Goal: Check status

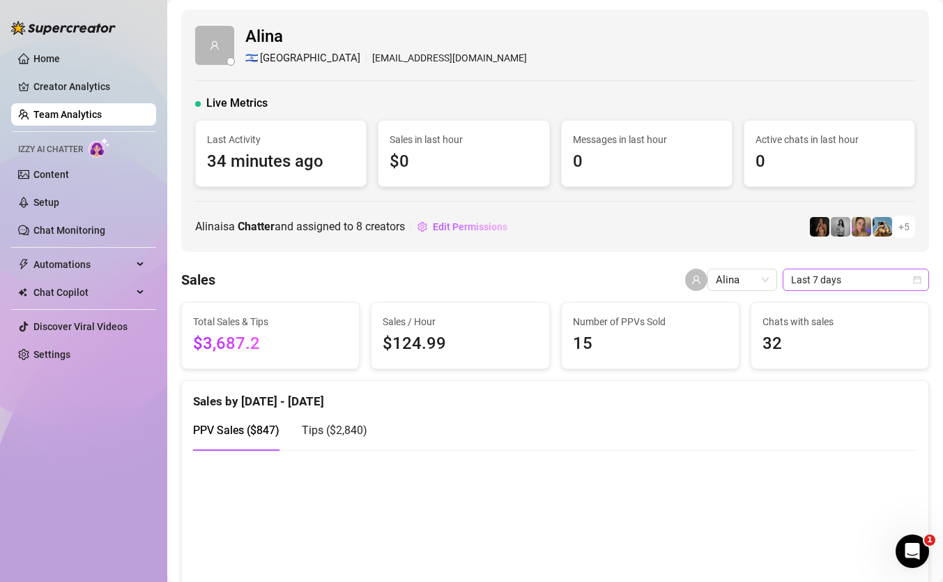
click at [874, 275] on span "Last 7 days" at bounding box center [856, 279] width 130 height 21
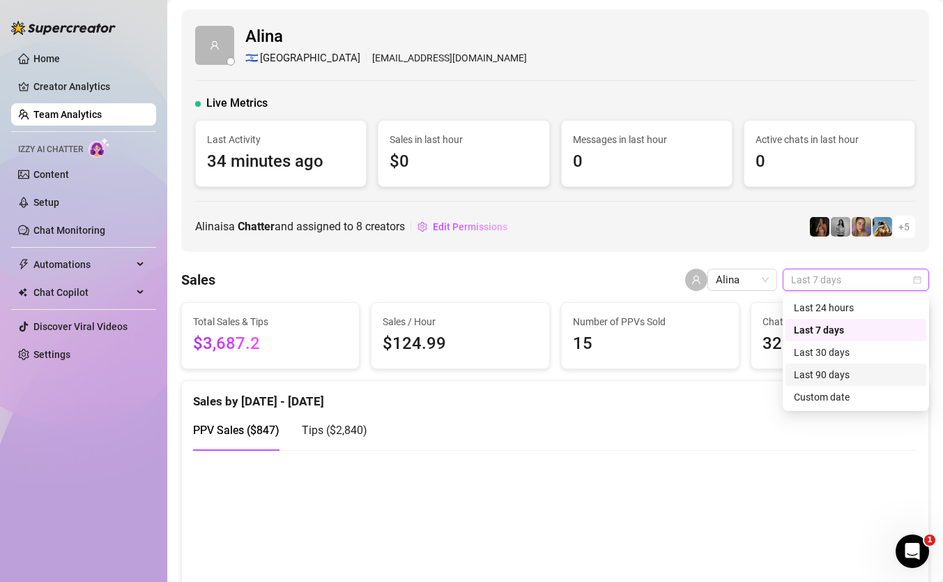
click at [876, 385] on div "Last 90 days" at bounding box center [856, 374] width 141 height 22
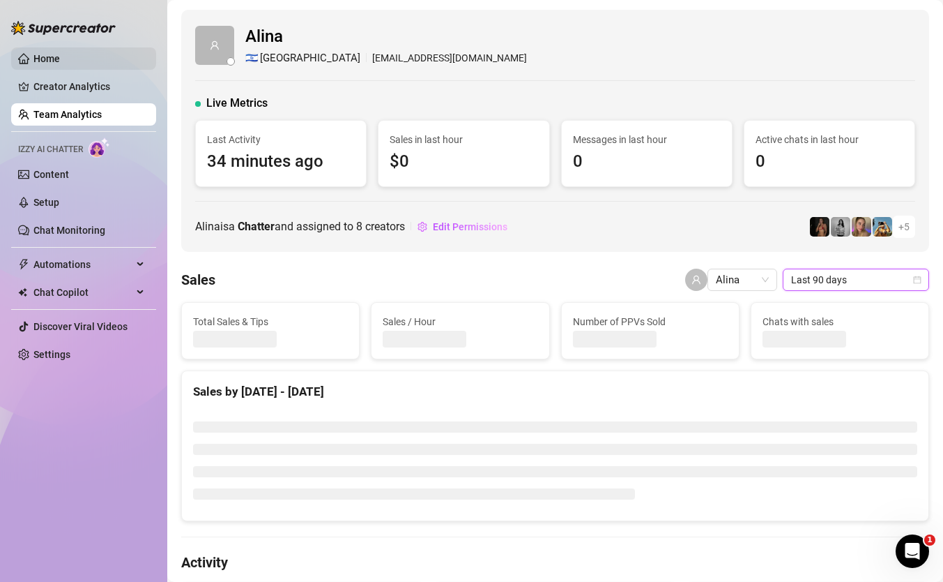
click at [60, 64] on link "Home" at bounding box center [46, 58] width 26 height 11
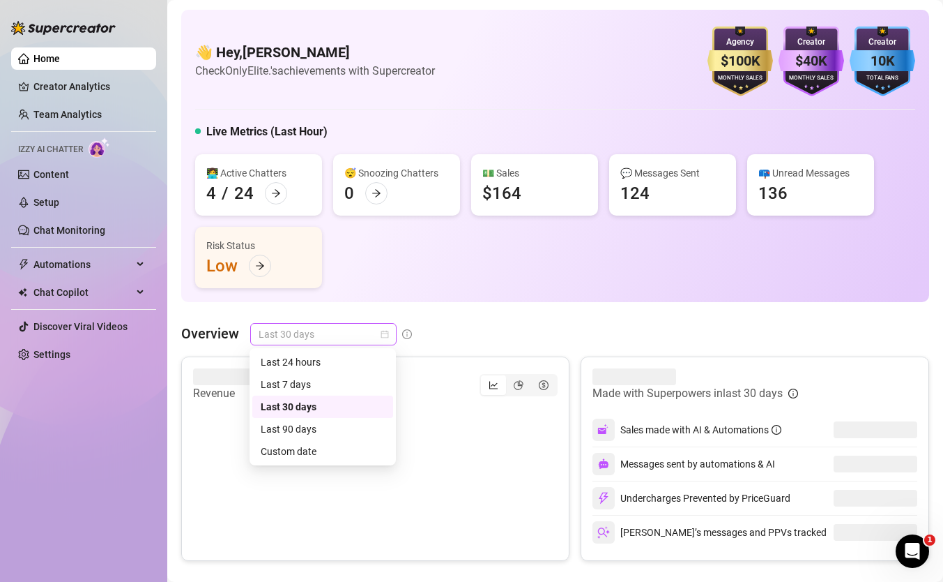
click at [361, 329] on span "Last 30 days" at bounding box center [324, 334] width 130 height 21
click at [351, 439] on div "Last 90 days" at bounding box center [322, 429] width 141 height 22
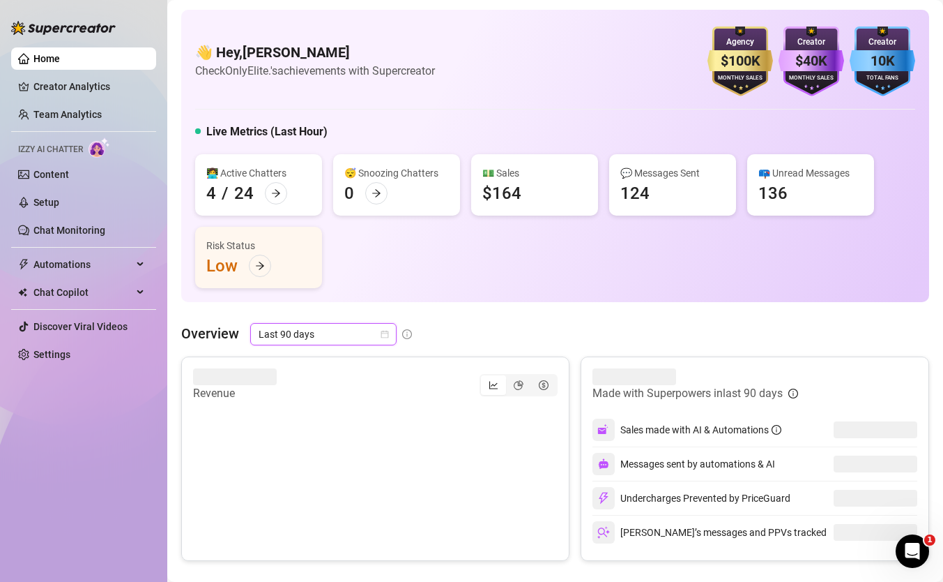
click at [366, 336] on span "Last 90 days" at bounding box center [324, 334] width 130 height 21
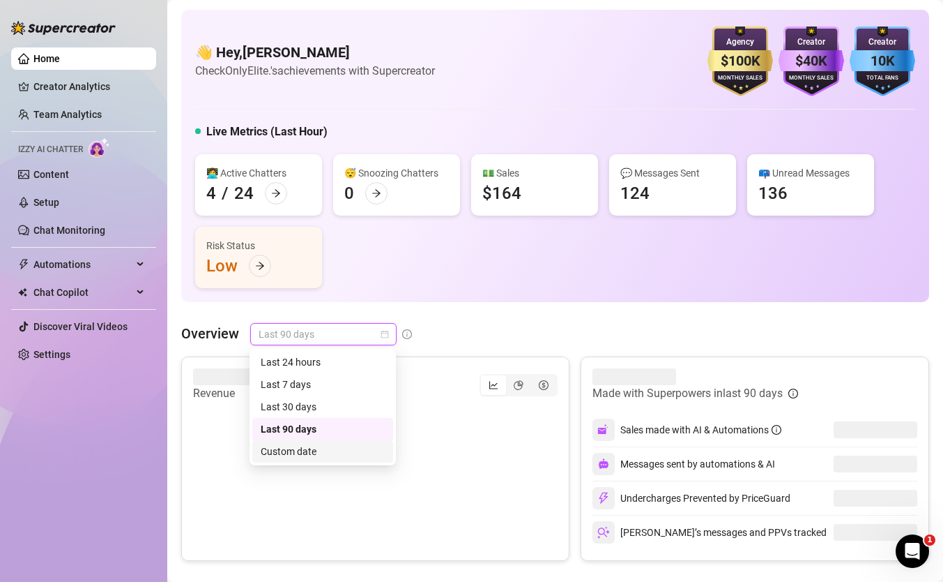
click at [372, 457] on div "Custom date" at bounding box center [323, 450] width 124 height 15
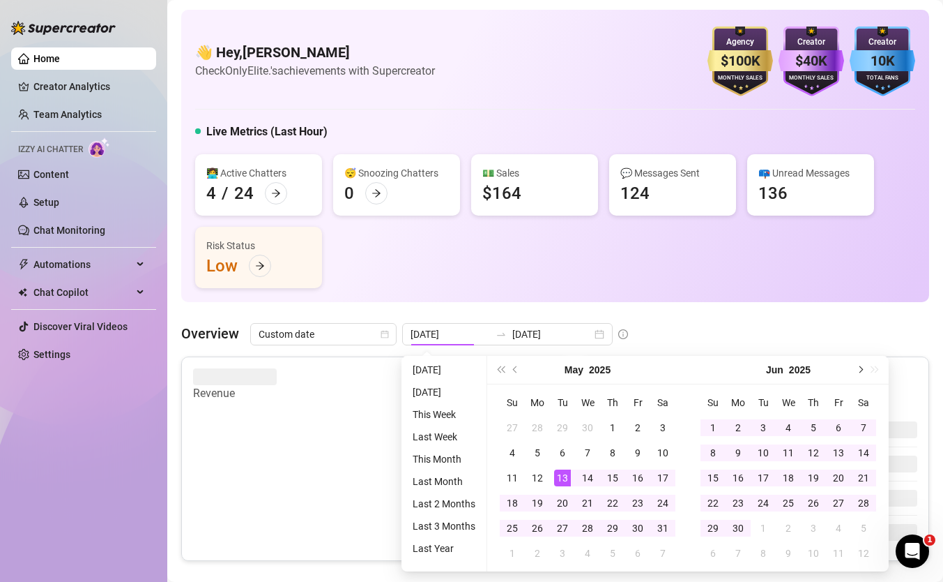
click at [860, 365] on button "Next month (PageDown)" at bounding box center [859, 370] width 15 height 28
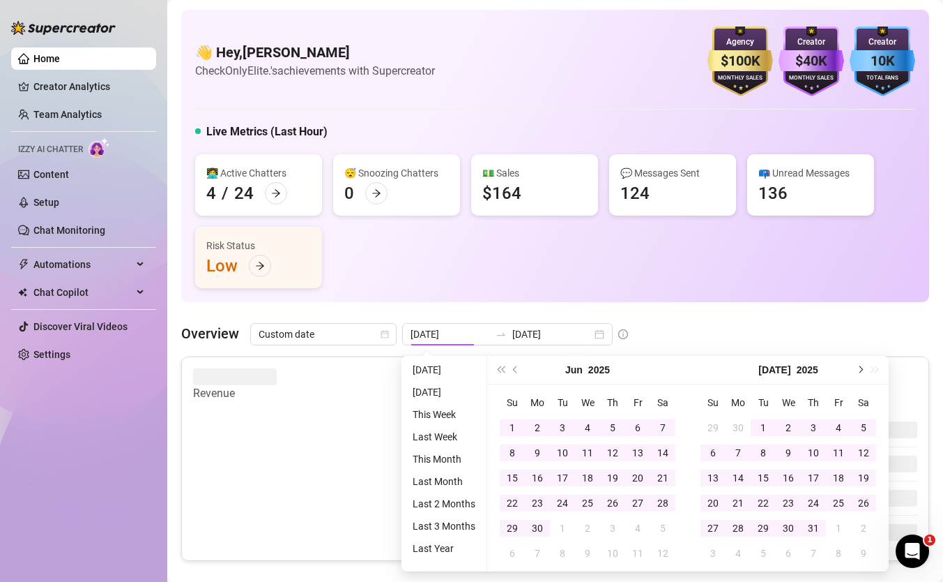
click at [860, 365] on button "Next month (PageDown)" at bounding box center [859, 370] width 15 height 28
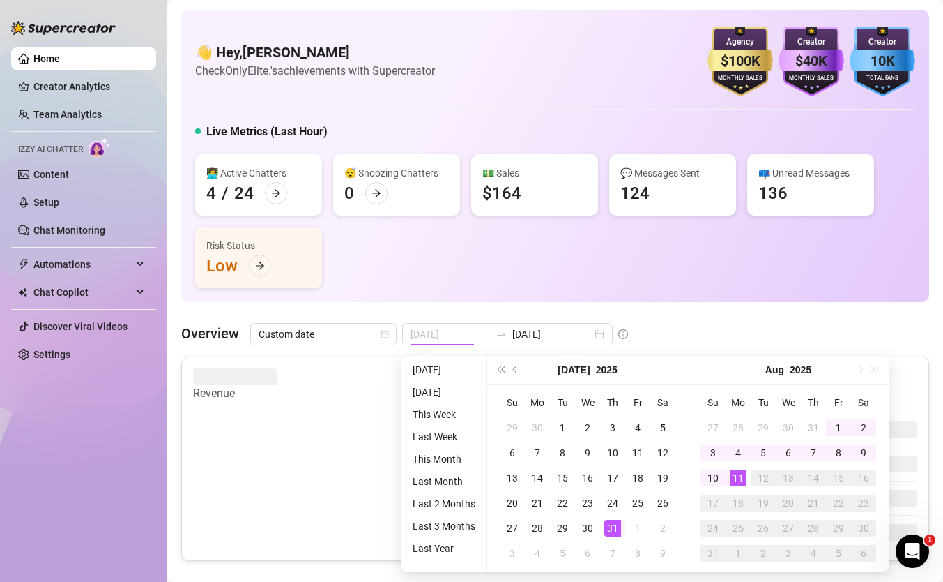
type input "[DATE]"
click at [738, 473] on div "11" at bounding box center [738, 477] width 17 height 17
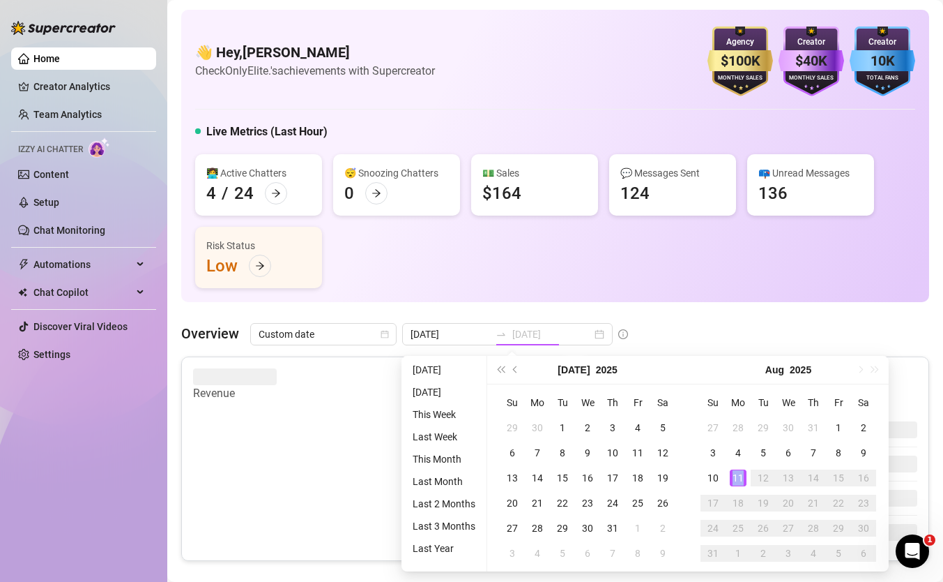
click at [738, 473] on div "11" at bounding box center [738, 477] width 17 height 17
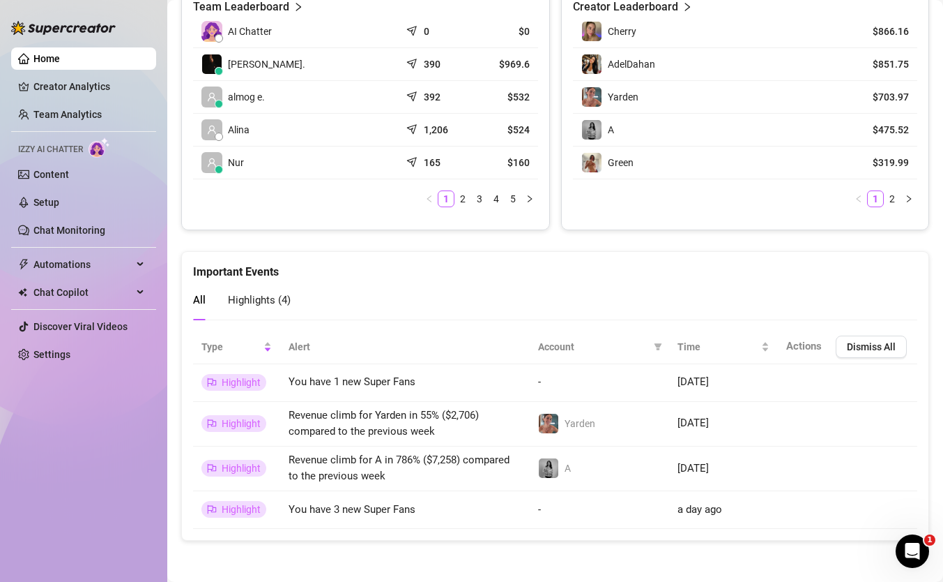
scroll to position [544, 0]
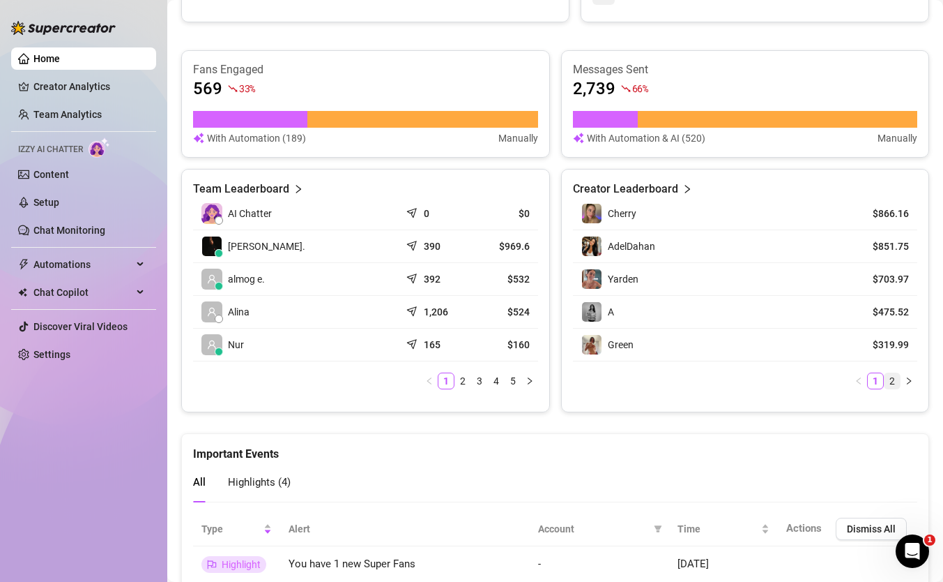
click at [895, 379] on link "2" at bounding box center [892, 380] width 15 height 15
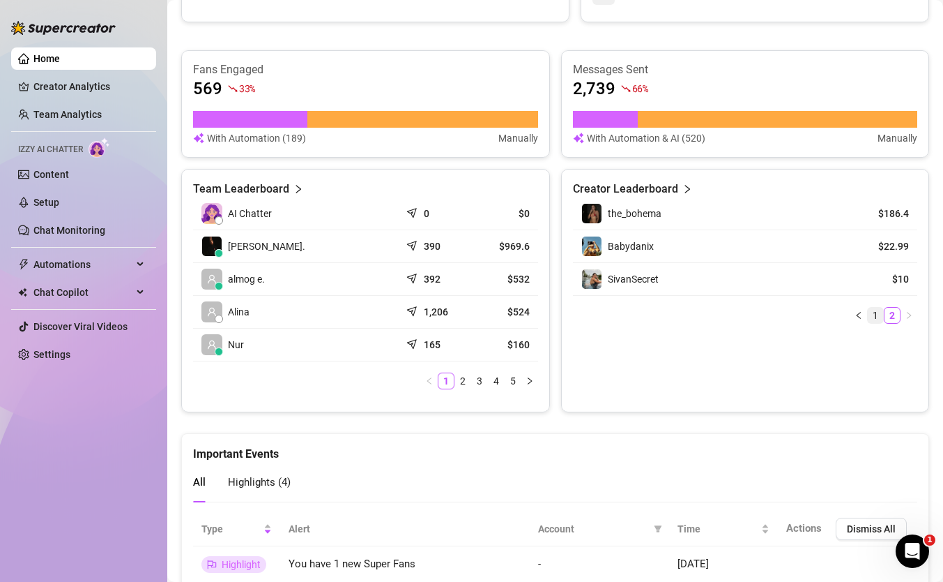
click at [871, 314] on link "1" at bounding box center [875, 315] width 15 height 15
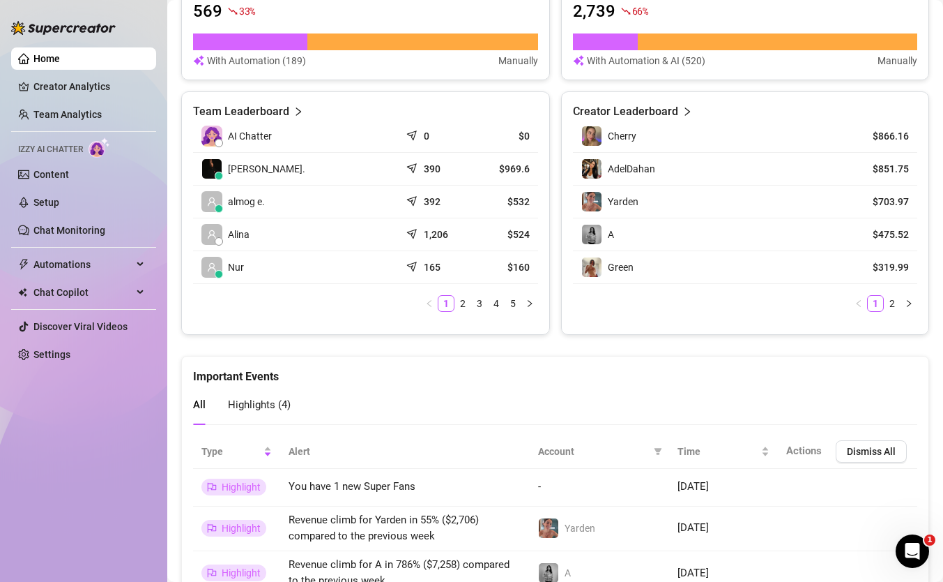
scroll to position [623, 0]
